Goal: Check status

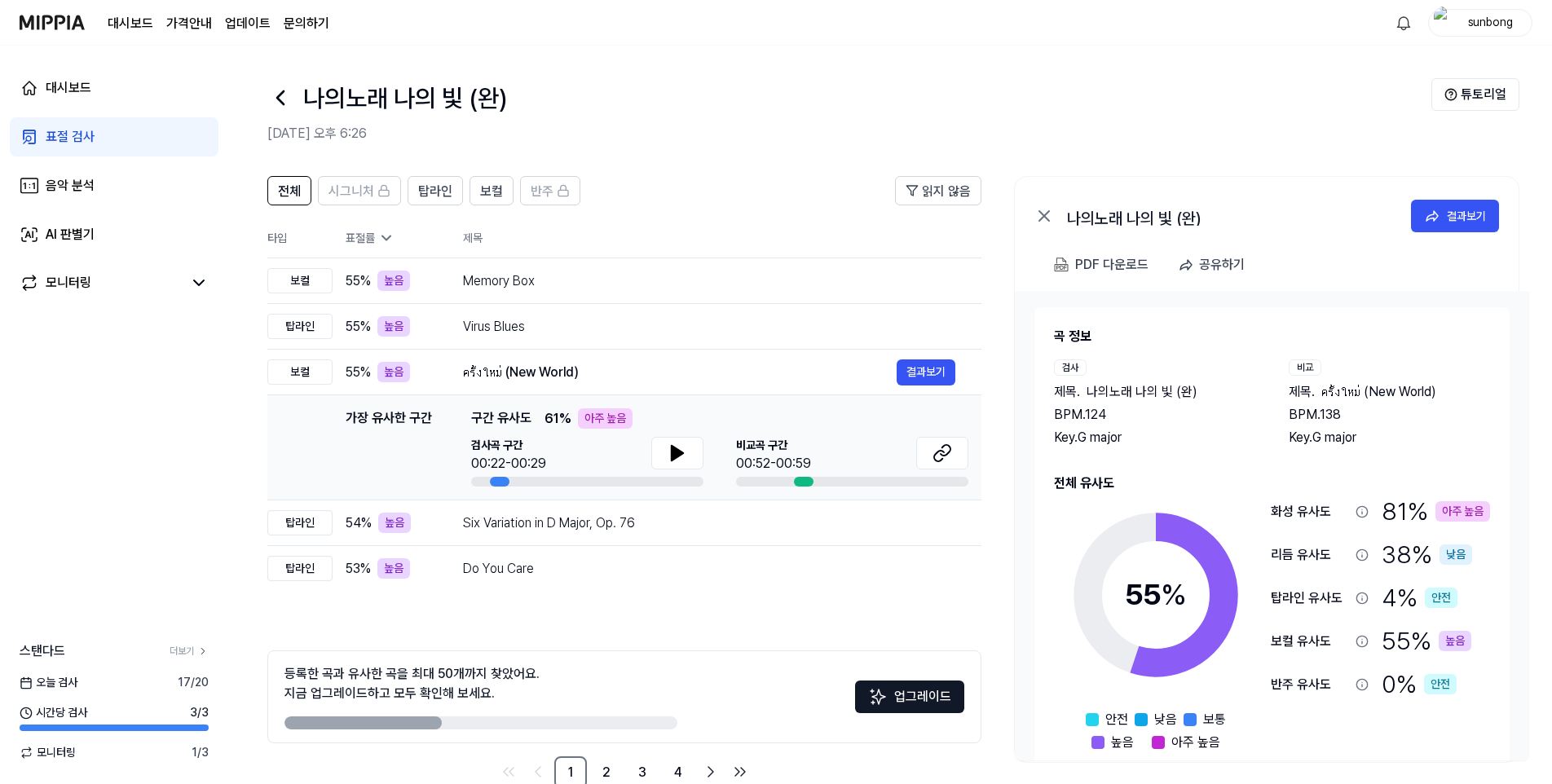
click at [63, 134] on div "표절 검사" at bounding box center [70, 137] width 49 height 20
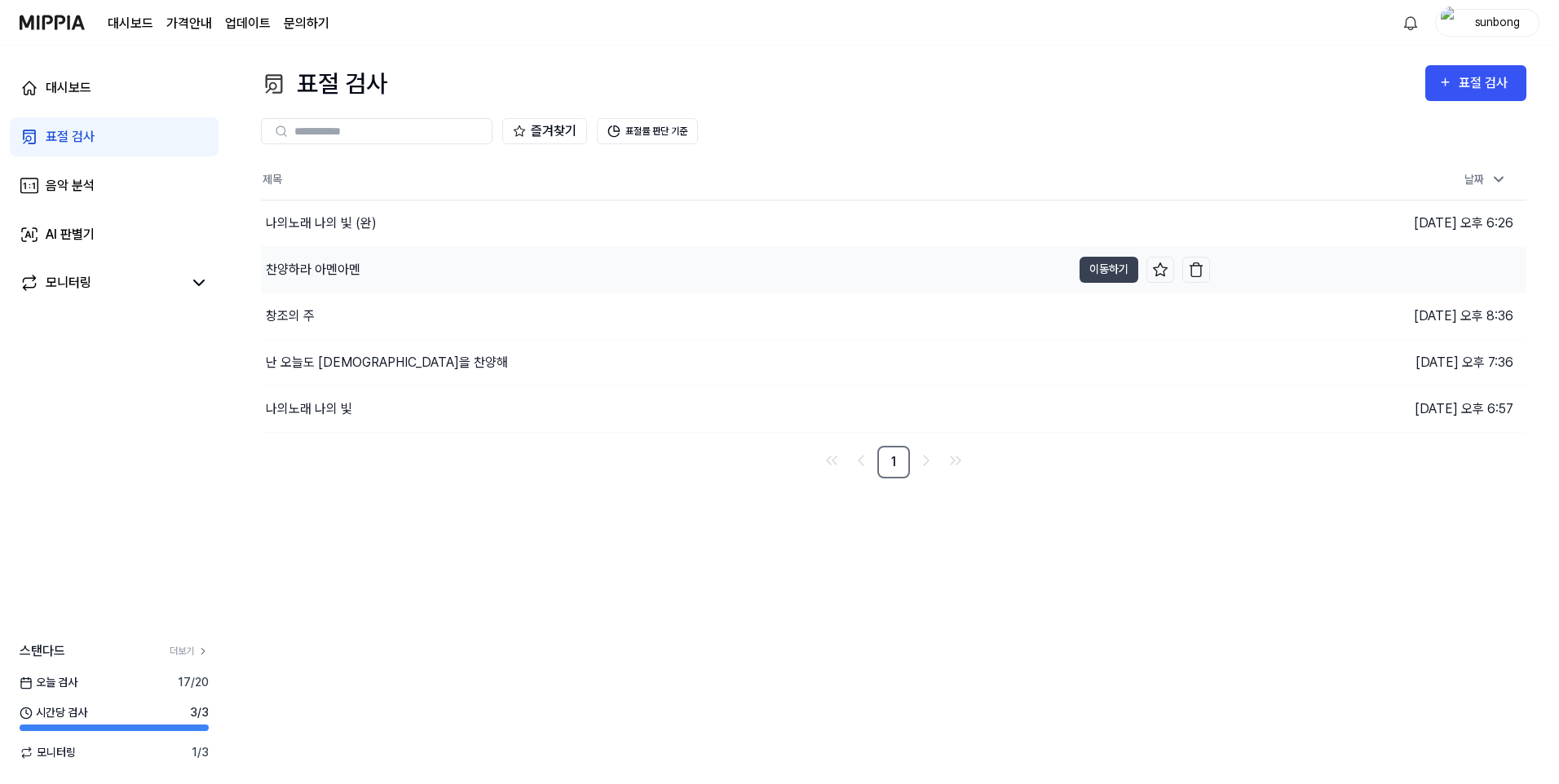
click at [321, 271] on div "찬양하라 아멘아멘" at bounding box center [314, 270] width 95 height 20
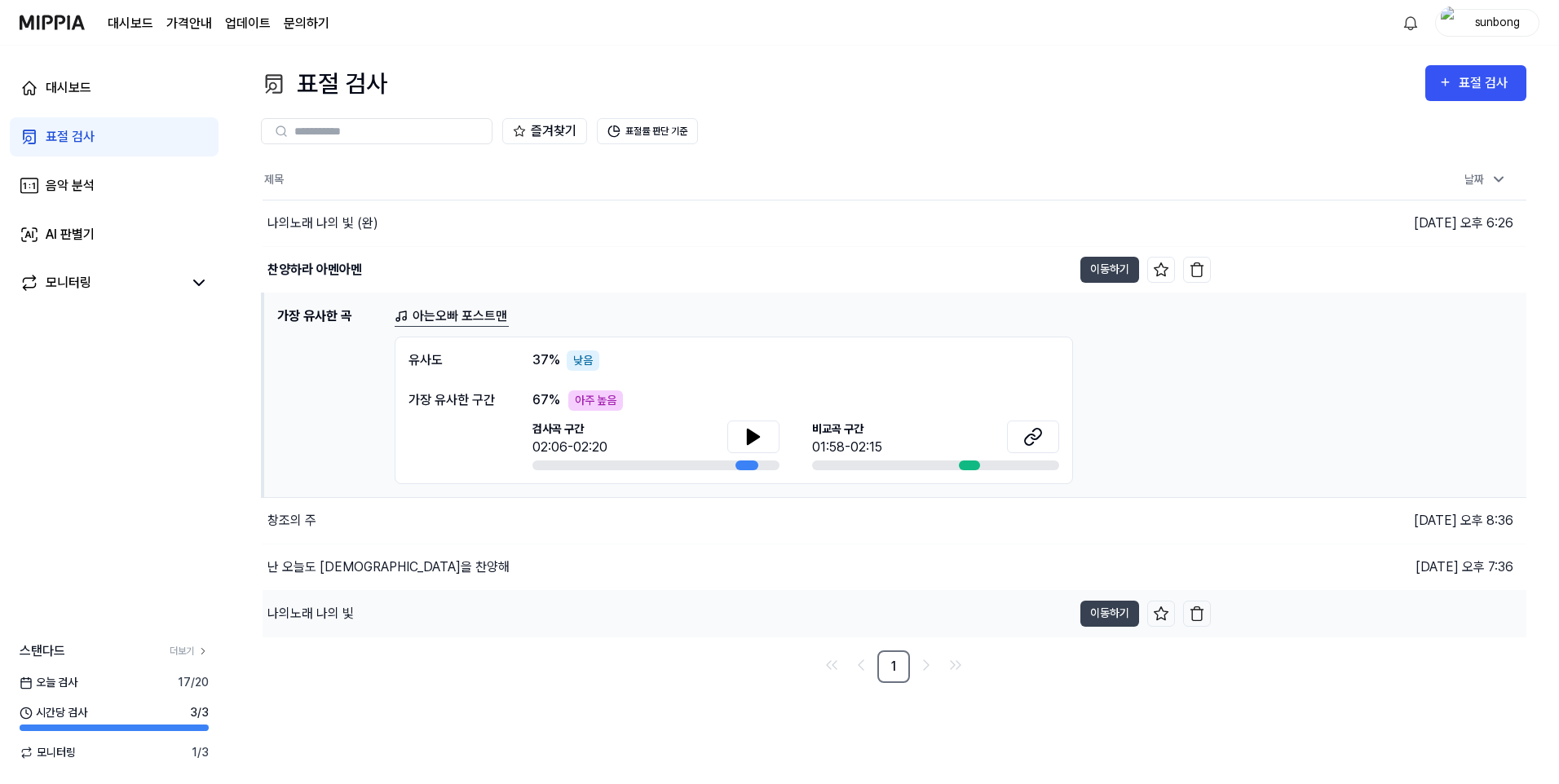
click at [314, 614] on div "나의노래 나의 빛" at bounding box center [310, 614] width 86 height 20
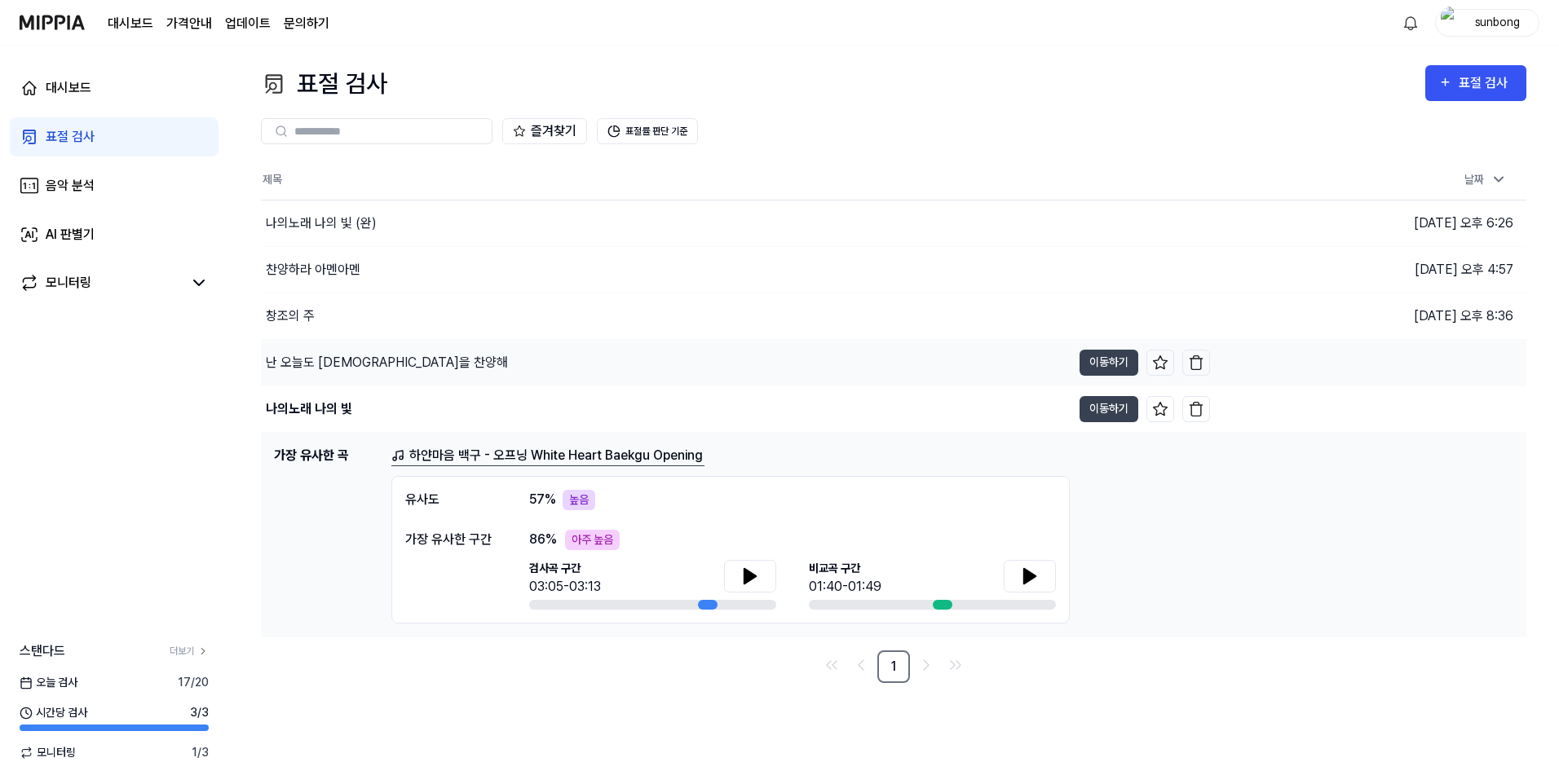
click at [325, 359] on div "난 오늘도 [DEMOGRAPHIC_DATA]을 찬양해" at bounding box center [387, 363] width 242 height 20
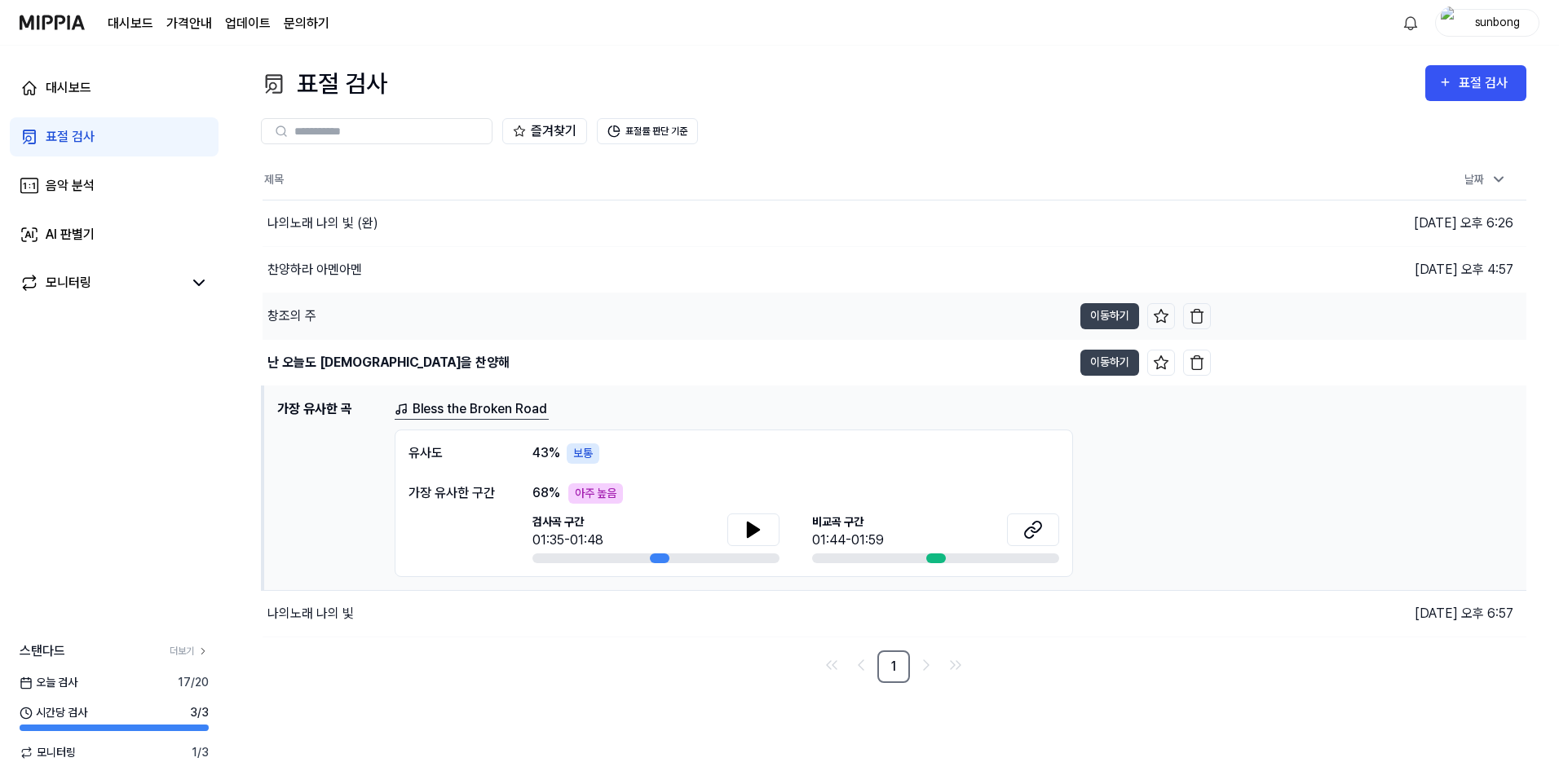
click at [294, 316] on div "창조의 주" at bounding box center [291, 316] width 49 height 20
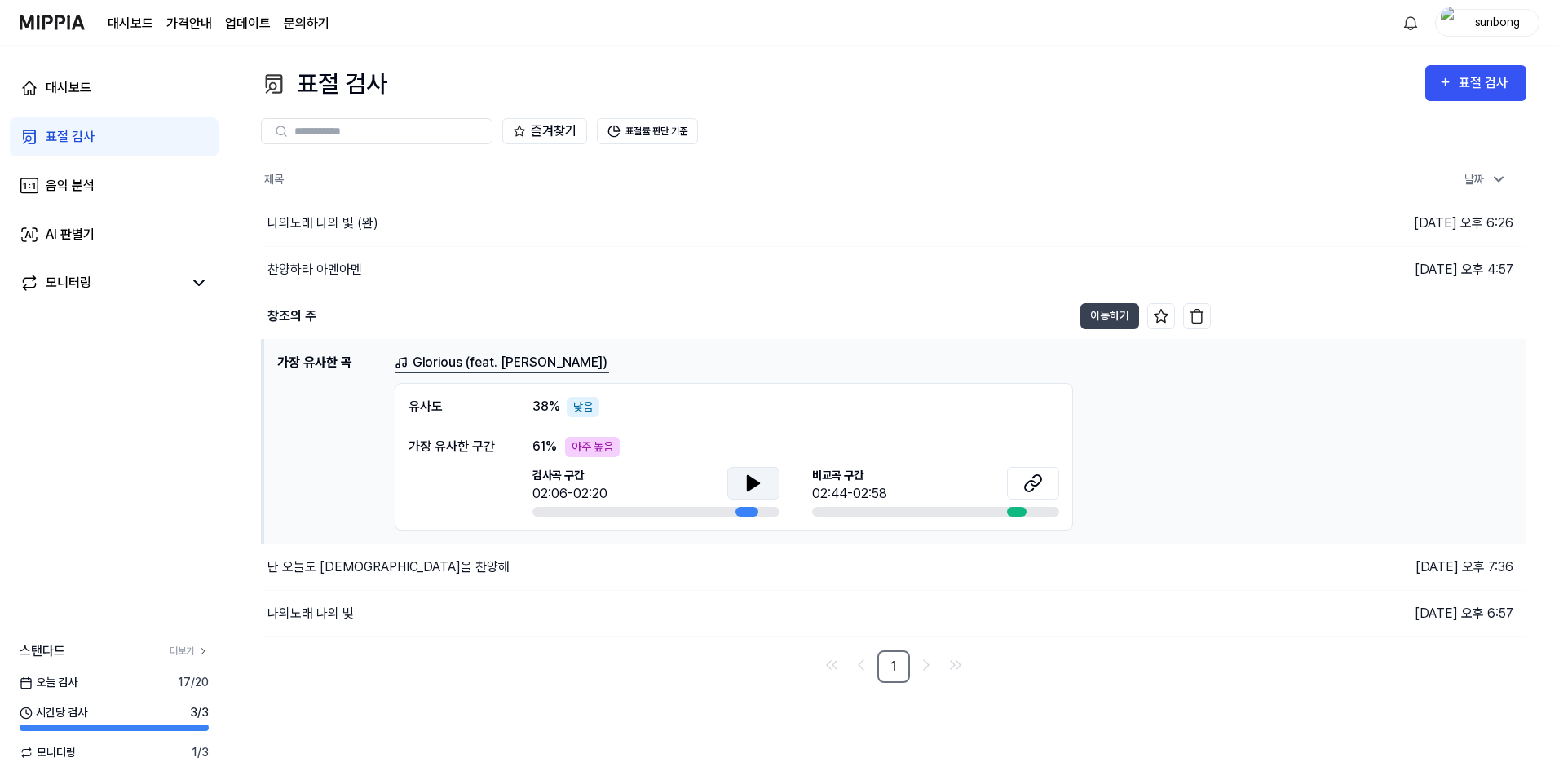
click at [748, 477] on icon at bounding box center [753, 483] width 12 height 14
click at [748, 476] on icon at bounding box center [753, 483] width 20 height 20
click at [316, 607] on div "나의노래 나의 빛" at bounding box center [310, 614] width 86 height 20
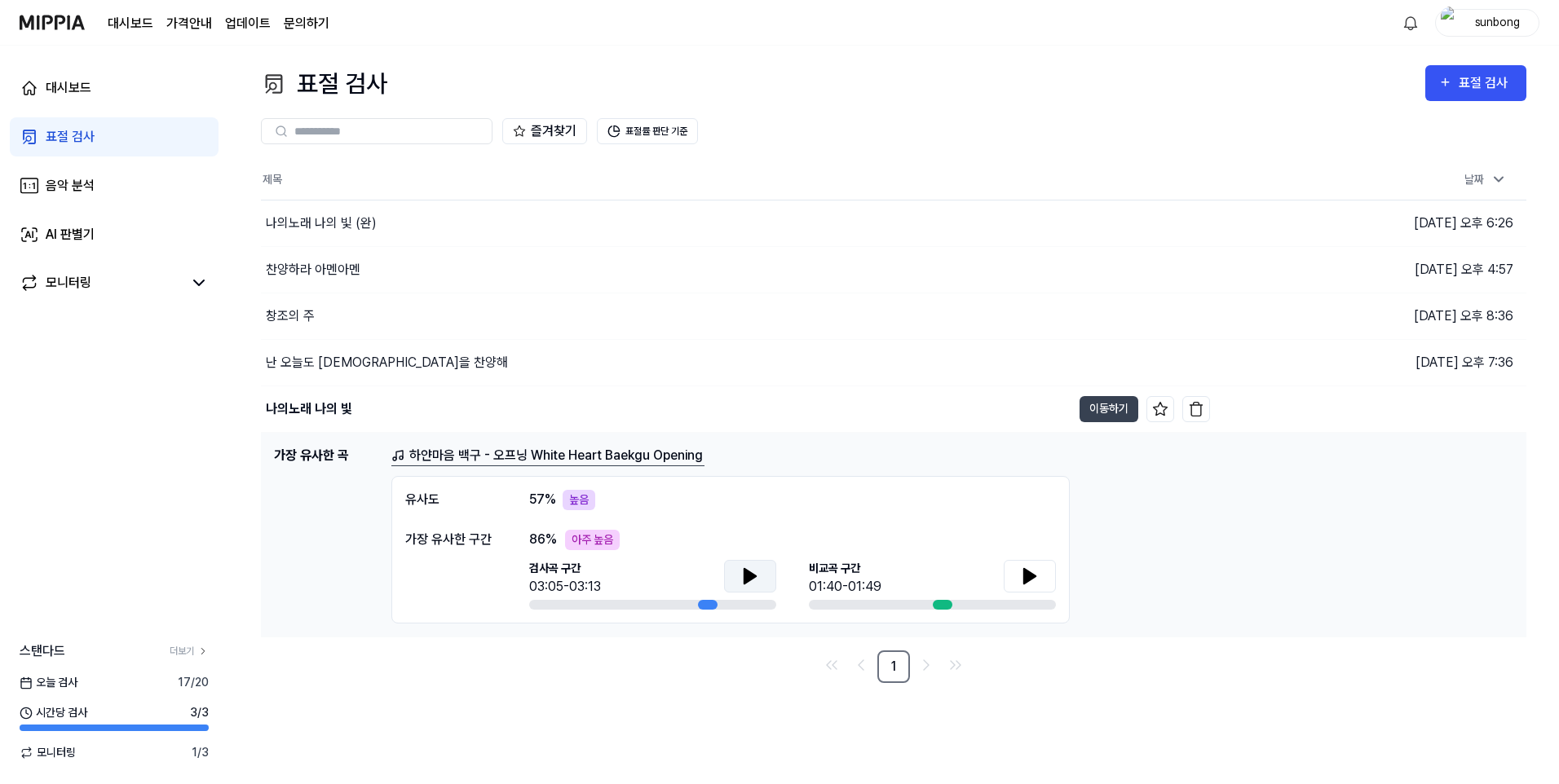
click at [748, 573] on icon at bounding box center [749, 576] width 12 height 14
click at [746, 571] on icon at bounding box center [747, 575] width 4 height 13
click at [325, 220] on div "나의노래 나의 빛 (완)" at bounding box center [322, 223] width 111 height 20
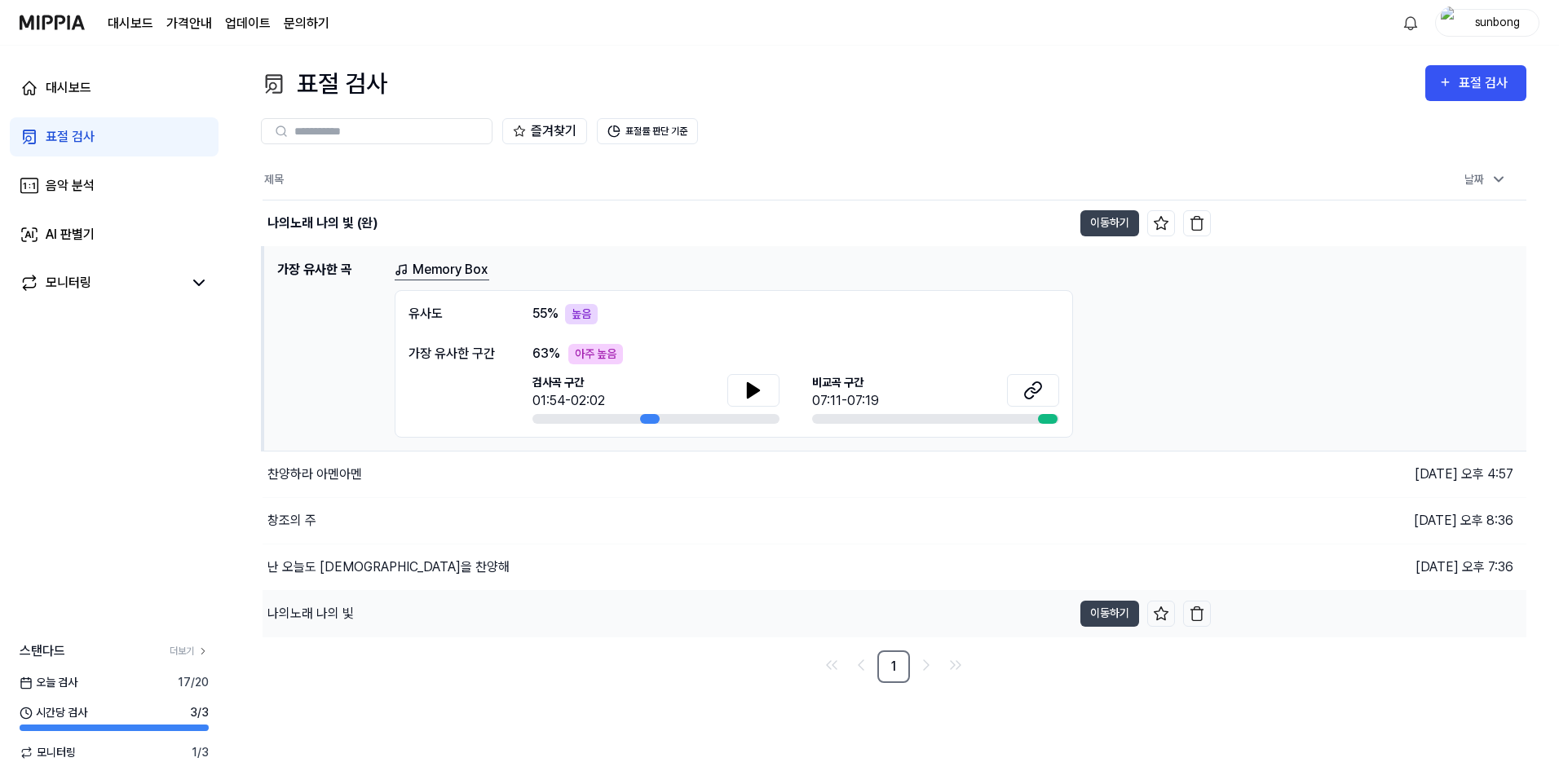
click at [314, 602] on div "나의노래 나의 빛" at bounding box center [667, 613] width 810 height 46
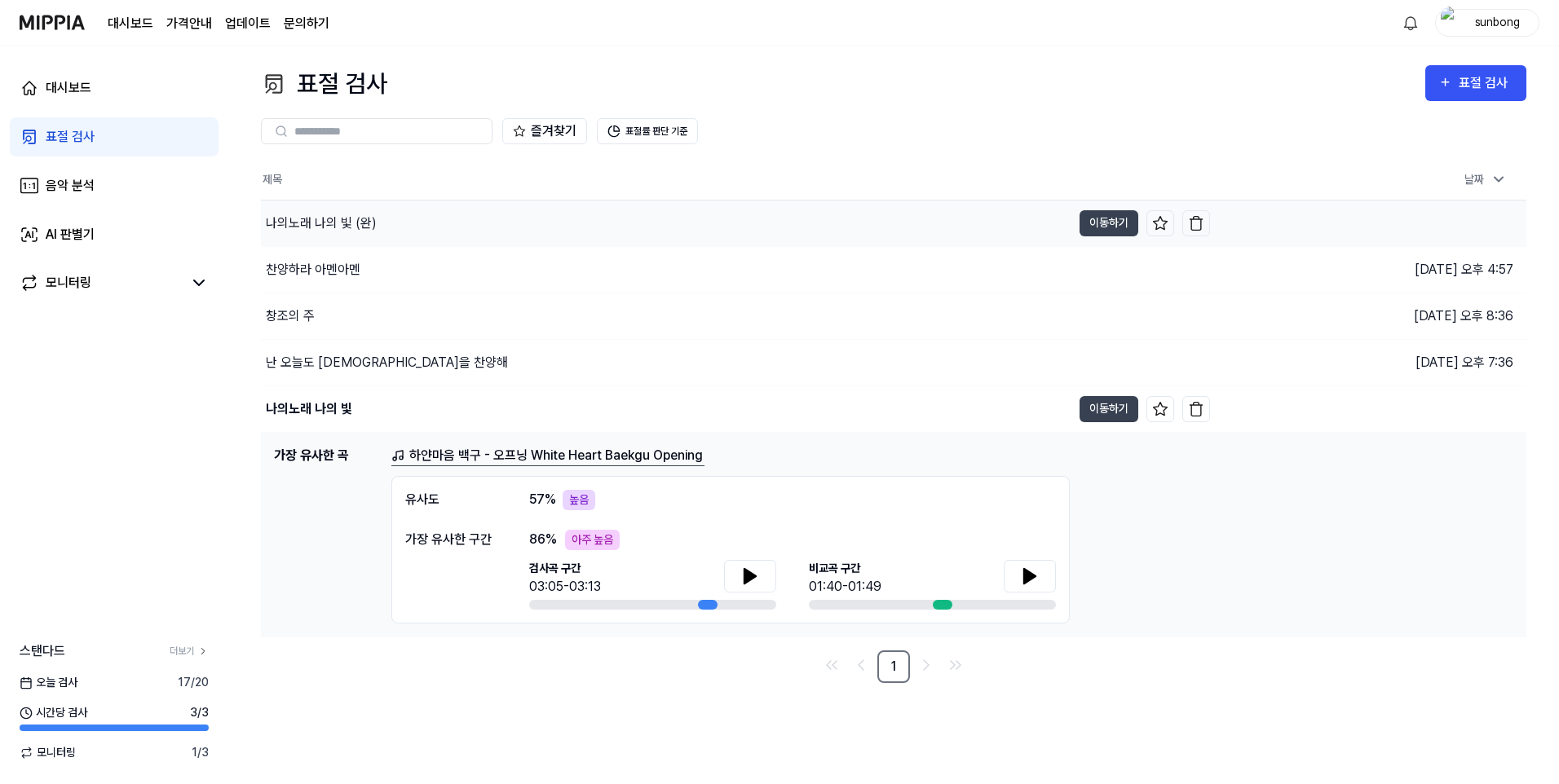
click at [353, 223] on div "나의노래 나의 빛 (완)" at bounding box center [322, 223] width 111 height 20
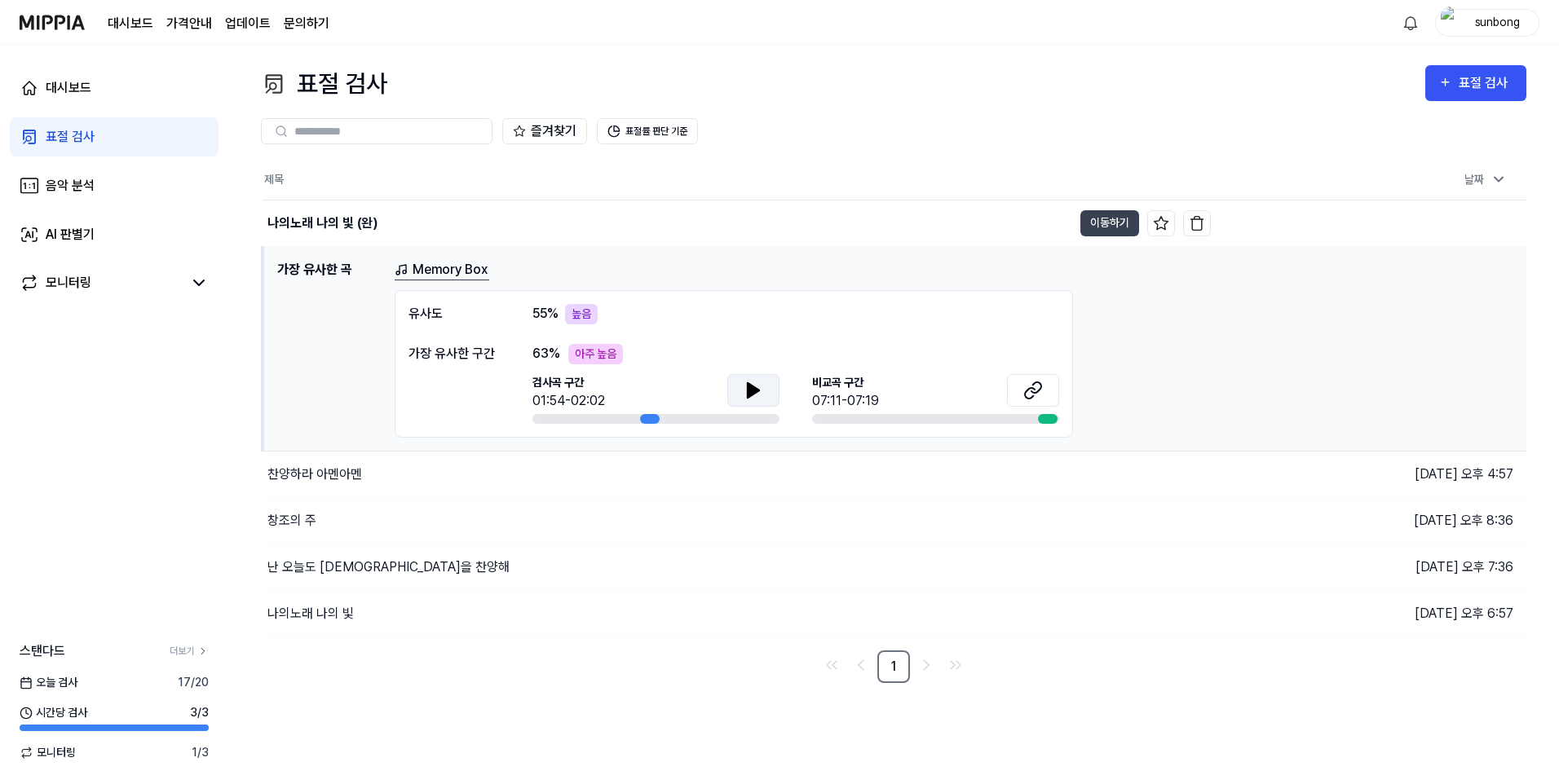
click at [751, 381] on icon at bounding box center [753, 391] width 20 height 20
click at [751, 391] on icon at bounding box center [750, 389] width 4 height 13
click at [67, 280] on div "모니터링" at bounding box center [68, 283] width 46 height 20
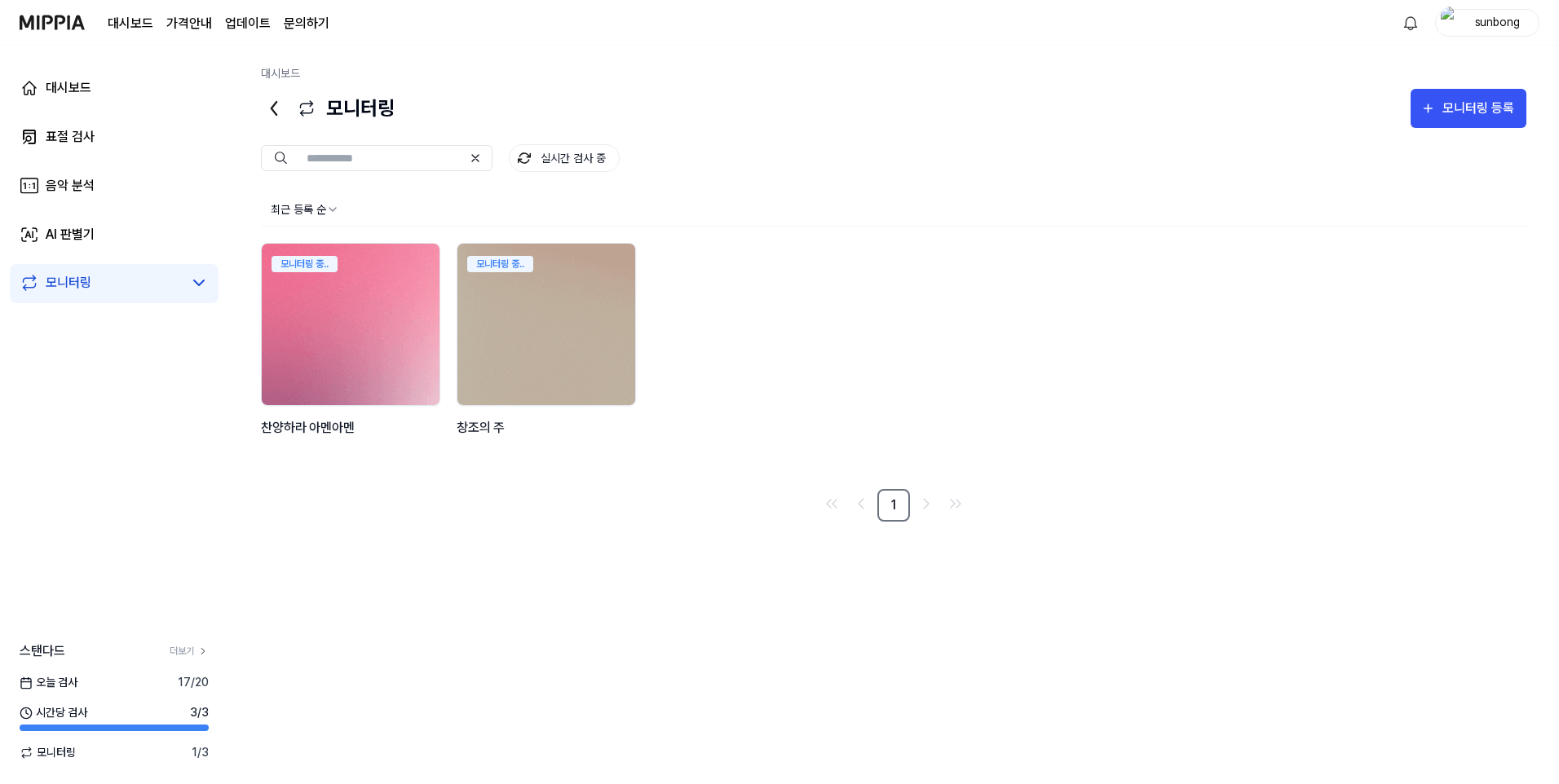
click at [340, 326] on img at bounding box center [351, 324] width 195 height 177
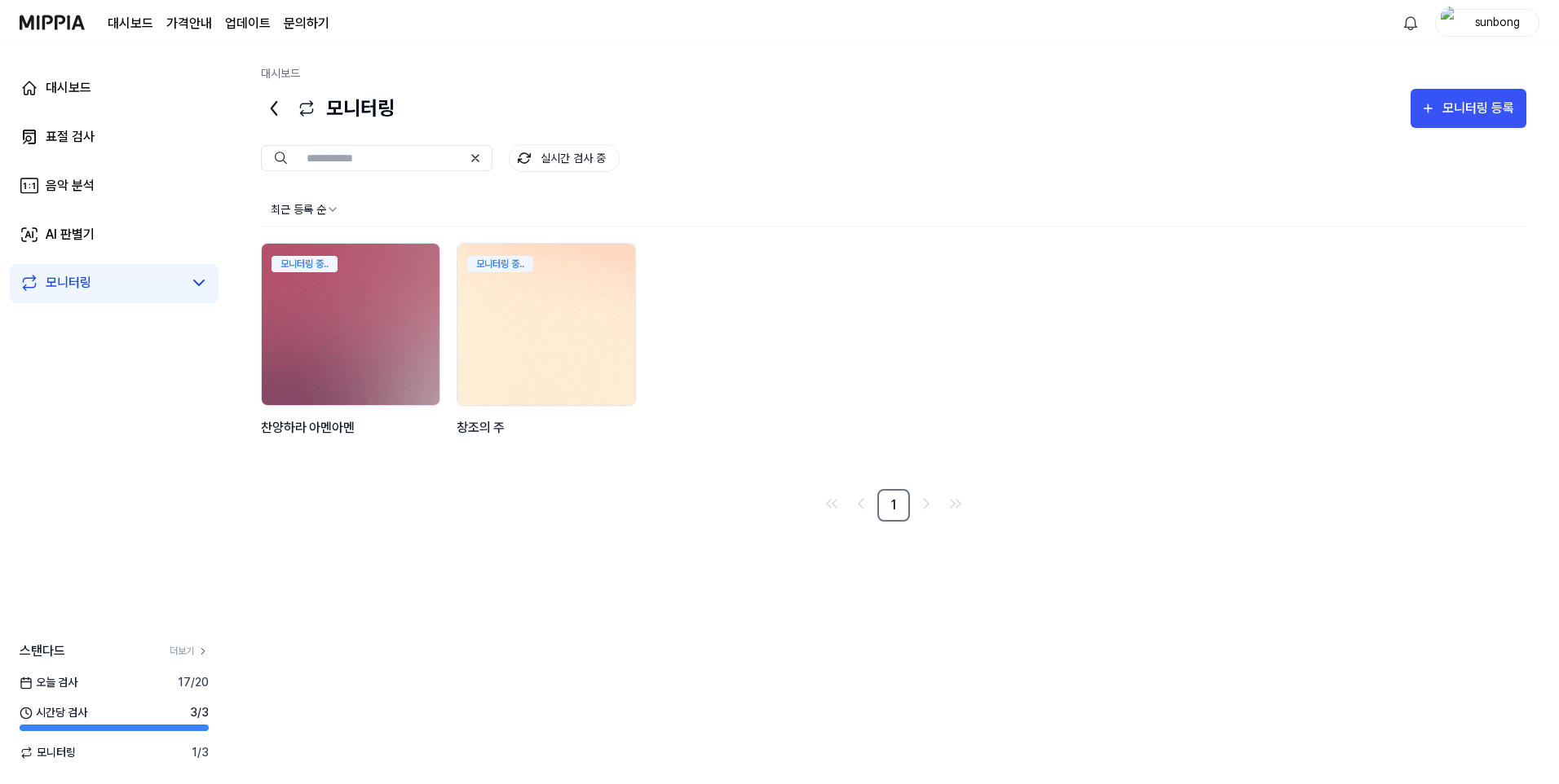
click at [527, 362] on img at bounding box center [546, 324] width 195 height 177
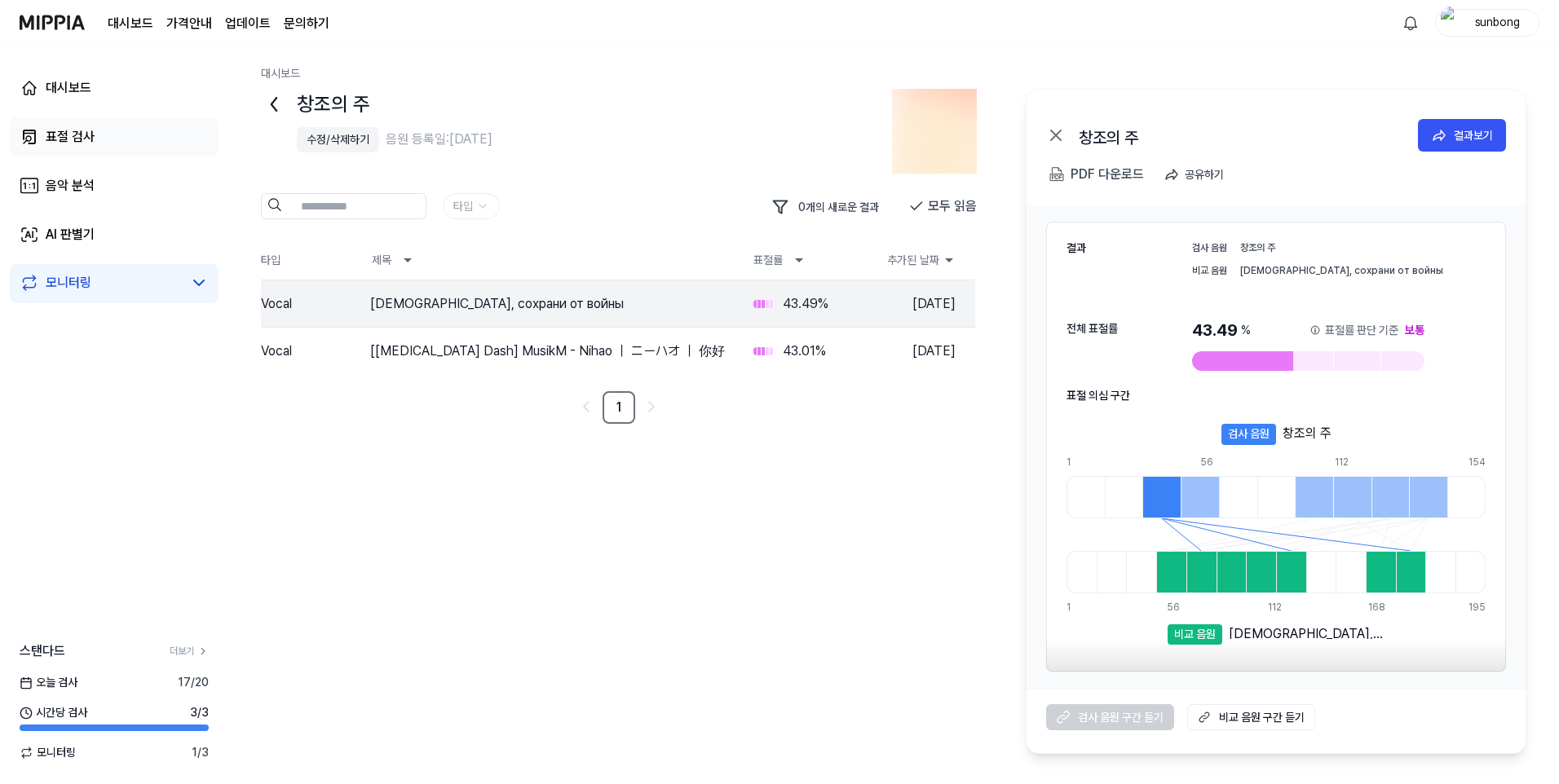
click at [62, 134] on div "표절 검사" at bounding box center [70, 137] width 49 height 20
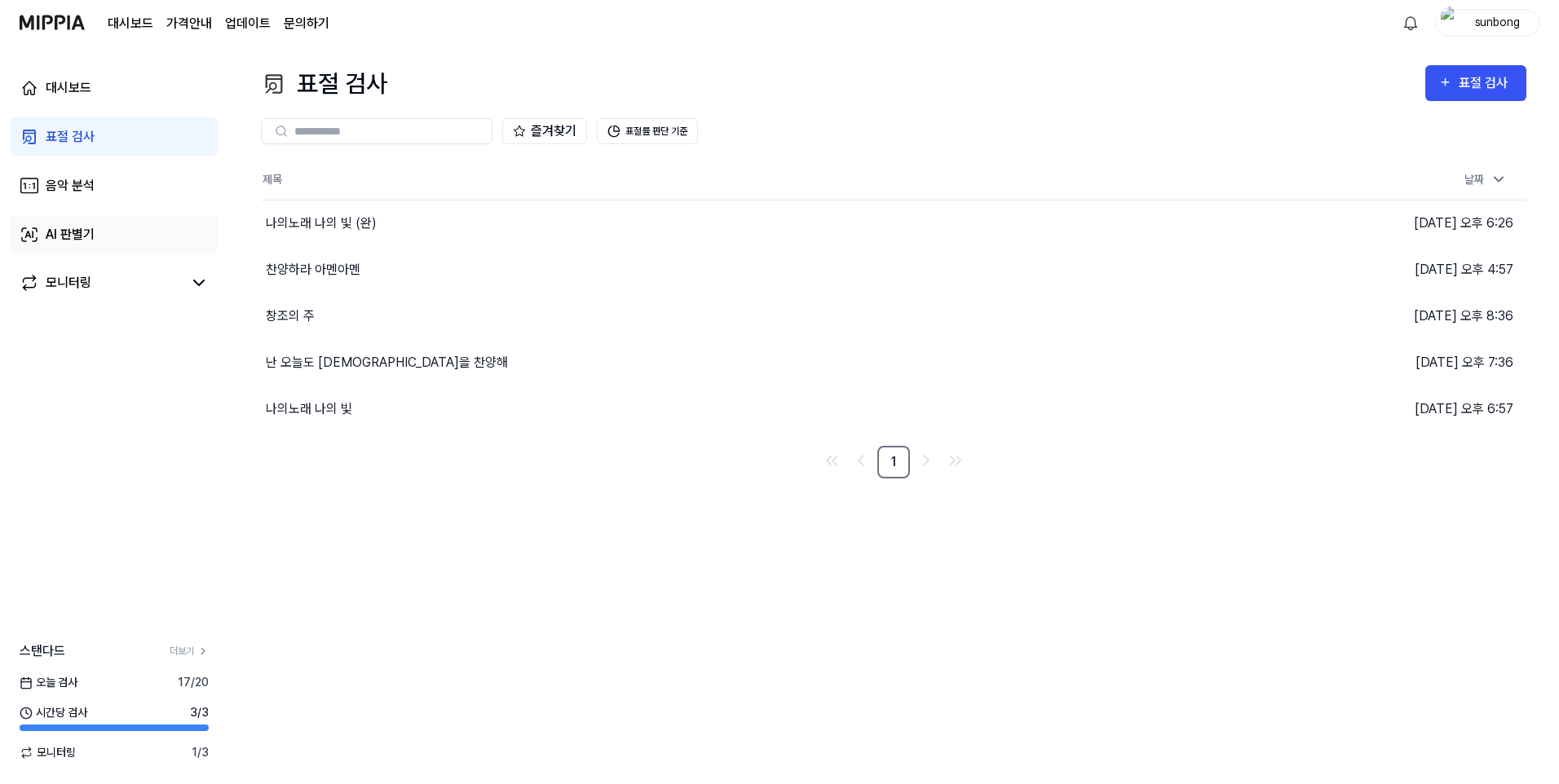
click at [79, 228] on div "AI 판별기" at bounding box center [70, 235] width 49 height 20
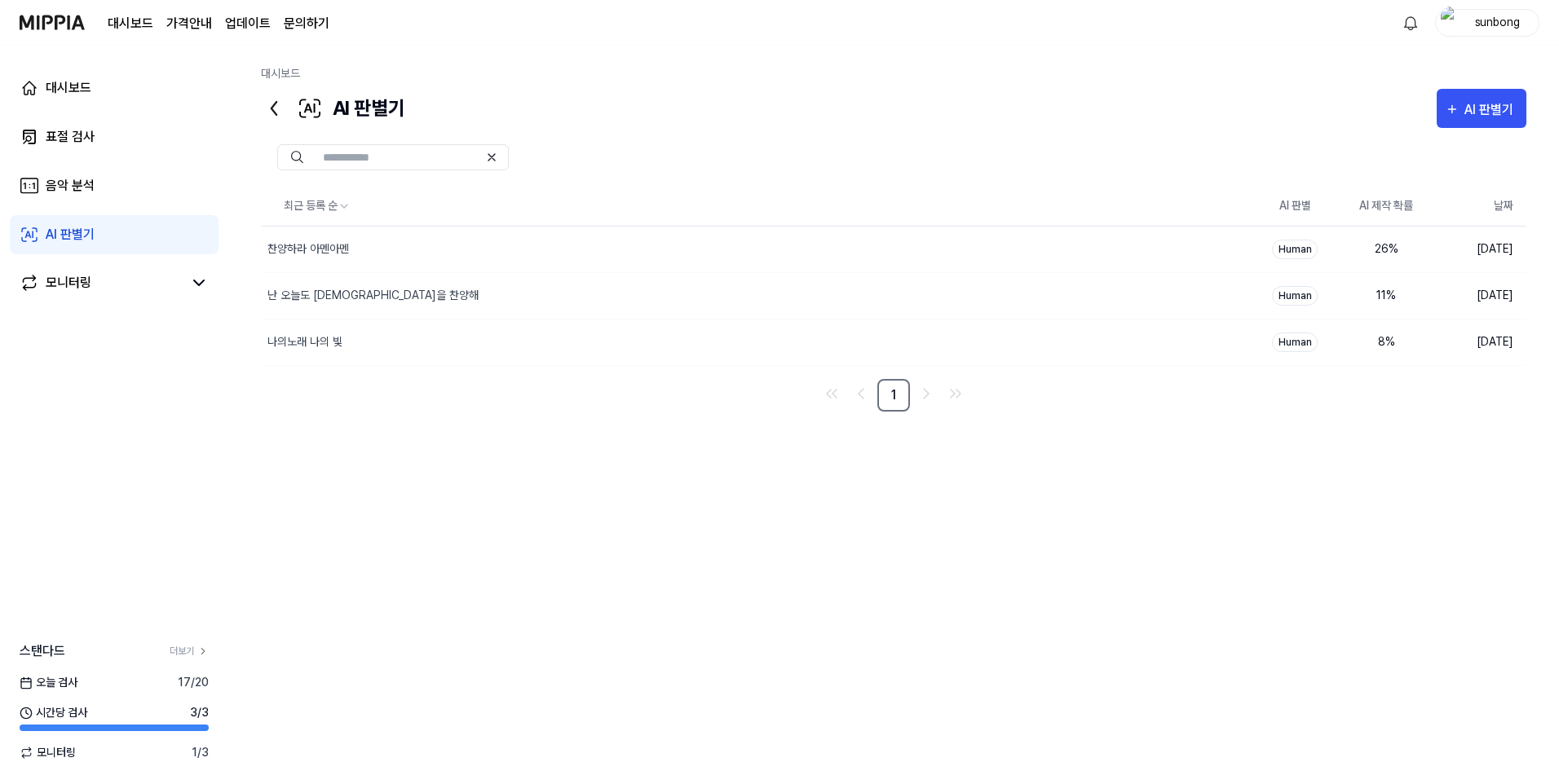
click at [1041, 134] on div at bounding box center [894, 157] width 1266 height 58
